Goal: Task Accomplishment & Management: Manage account settings

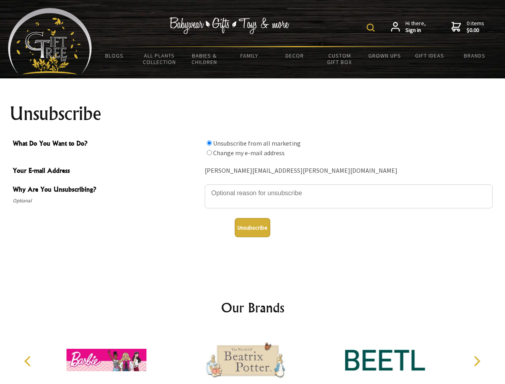
click at [372, 28] on img at bounding box center [371, 28] width 8 height 8
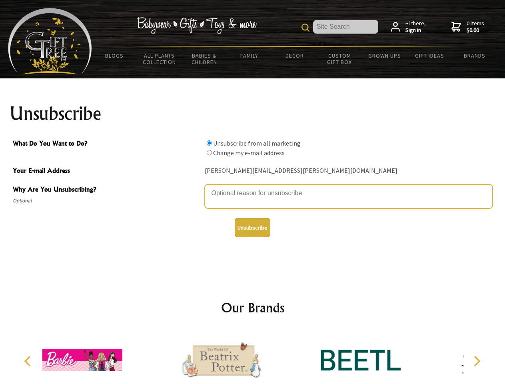
click at [253, 187] on textarea "Why Are You Unsubscribing?" at bounding box center [349, 196] width 288 height 24
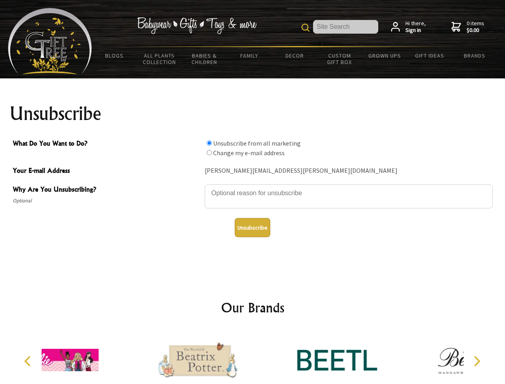
click at [209, 143] on input "What Do You Want to Do?" at bounding box center [209, 142] width 5 height 5
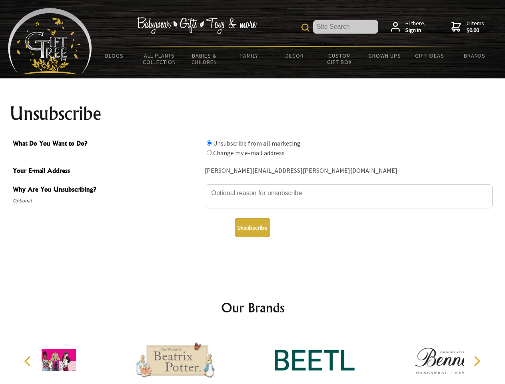
click at [209, 152] on input "What Do You Want to Do?" at bounding box center [209, 152] width 5 height 5
radio input "true"
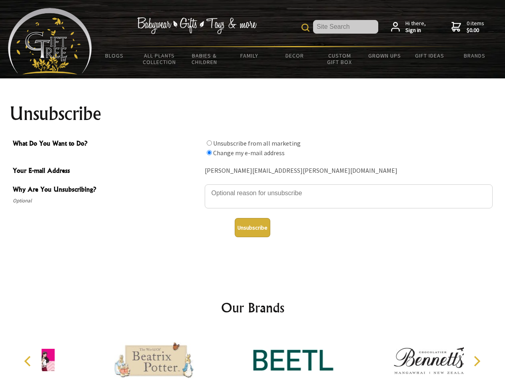
click at [252, 227] on button "Unsubscribe" at bounding box center [253, 227] width 36 height 19
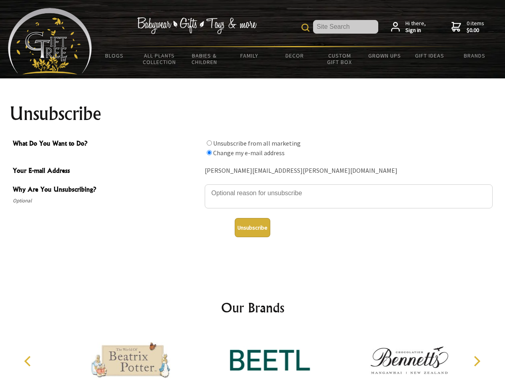
click at [29, 361] on icon "Previous" at bounding box center [28, 361] width 10 height 10
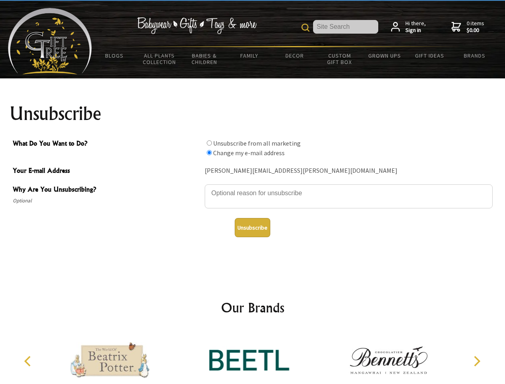
click at [476, 361] on icon "Next" at bounding box center [476, 361] width 10 height 10
